Goal: Task Accomplishment & Management: Manage account settings

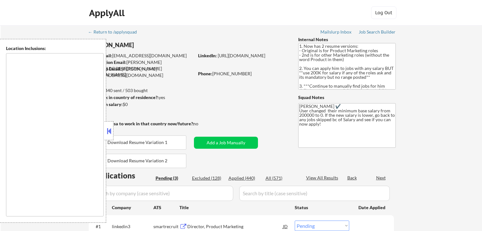
select select ""pending""
type textarea "[GEOGRAPHIC_DATA], [GEOGRAPHIC_DATA] [GEOGRAPHIC_DATA], [GEOGRAPHIC_DATA] [GEOG…"
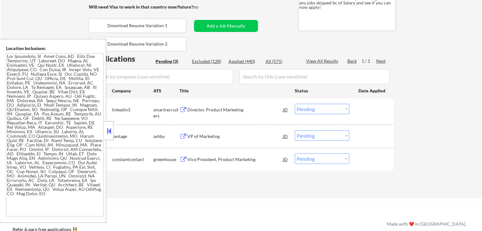
scroll to position [127, 0]
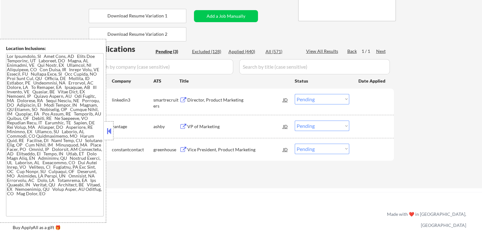
click at [230, 99] on div "Director, Product Marketing" at bounding box center [235, 100] width 96 height 6
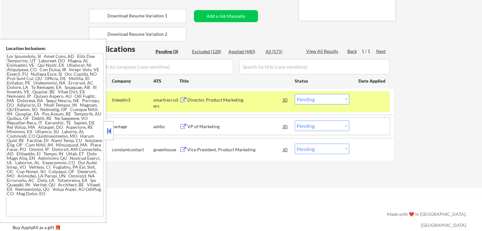
click at [230, 120] on div "#2 vantage [PERSON_NAME] of Marketing JD Choose an option... Pending Applied Ex…" at bounding box center [240, 126] width 299 height 17
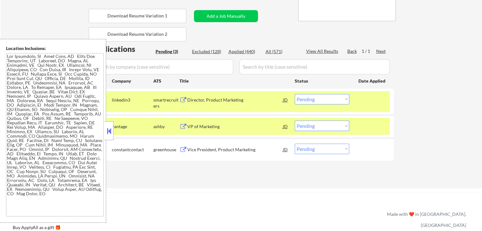
click at [226, 125] on div "VP of Marketing" at bounding box center [235, 127] width 96 height 6
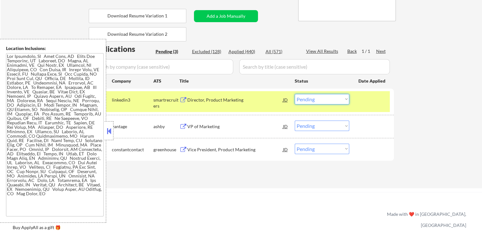
drag, startPoint x: 310, startPoint y: 99, endPoint x: 310, endPoint y: 103, distance: 4.1
click at [310, 100] on select "Choose an option... Pending Applied Excluded (Questions) Excluded (Expired) Exc…" at bounding box center [322, 99] width 55 height 10
click at [295, 94] on select "Choose an option... Pending Applied Excluded (Questions) Excluded (Expired) Exc…" at bounding box center [322, 99] width 55 height 10
click at [236, 154] on div "Vice President, Product Marketing" at bounding box center [235, 149] width 96 height 11
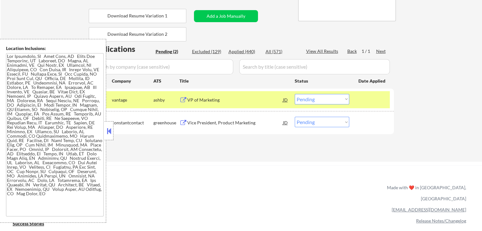
drag, startPoint x: 315, startPoint y: 99, endPoint x: 314, endPoint y: 103, distance: 4.3
click at [315, 99] on select "Choose an option... Pending Applied Excluded (Questions) Excluded (Expired) Exc…" at bounding box center [322, 99] width 55 height 10
click at [295, 94] on select "Choose an option... Pending Applied Excluded (Questions) Excluded (Expired) Exc…" at bounding box center [322, 99] width 55 height 10
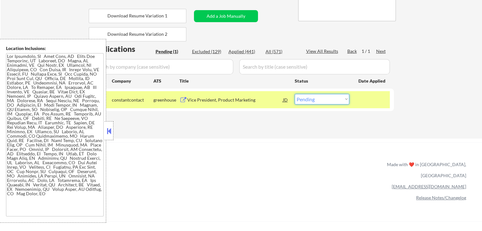
click at [313, 98] on select "Choose an option... Pending Applied Excluded (Questions) Excluded (Expired) Exc…" at bounding box center [322, 99] width 55 height 10
select select ""applied""
click at [295, 94] on select "Choose an option... Pending Applied Excluded (Questions) Excluded (Expired) Exc…" at bounding box center [322, 99] width 55 height 10
click at [298, 121] on div "Applications Pending (1) Excluded (129) Applied (441) All (571) View All Result…" at bounding box center [241, 85] width 305 height 83
